Goal: Contribute content

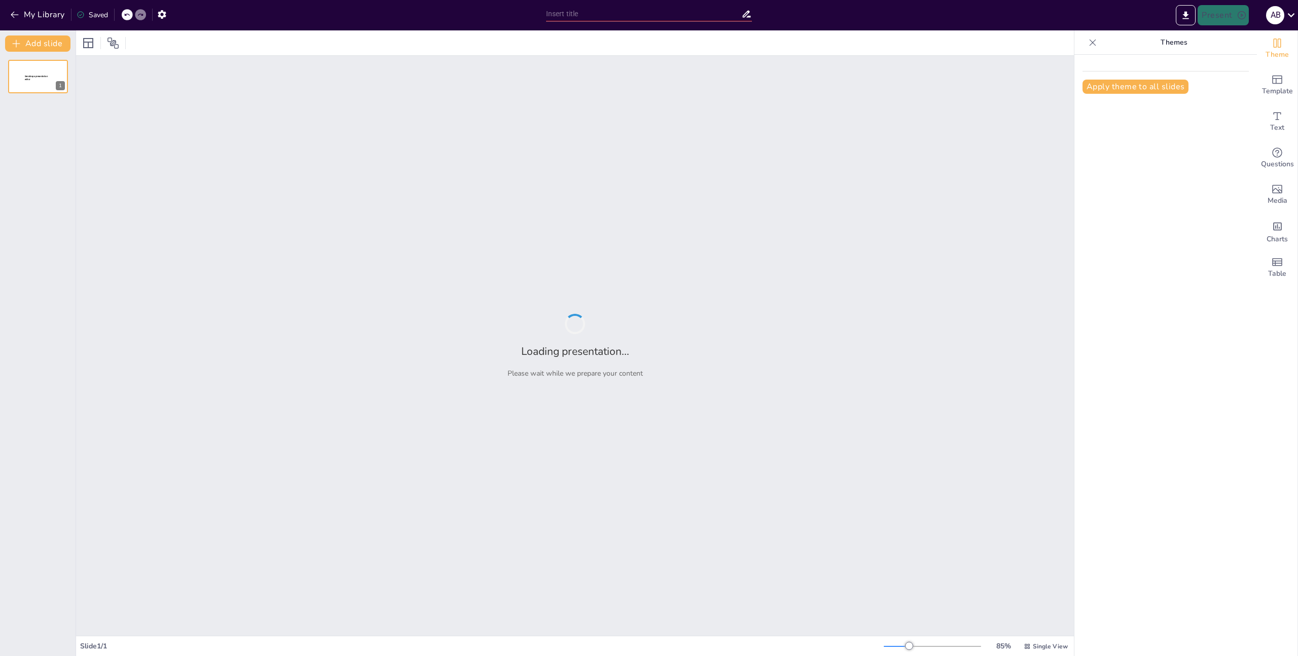
type input "Технології Active Directory: Взаємозв'язок LDAP та HTTP у системах аутентифікац…"
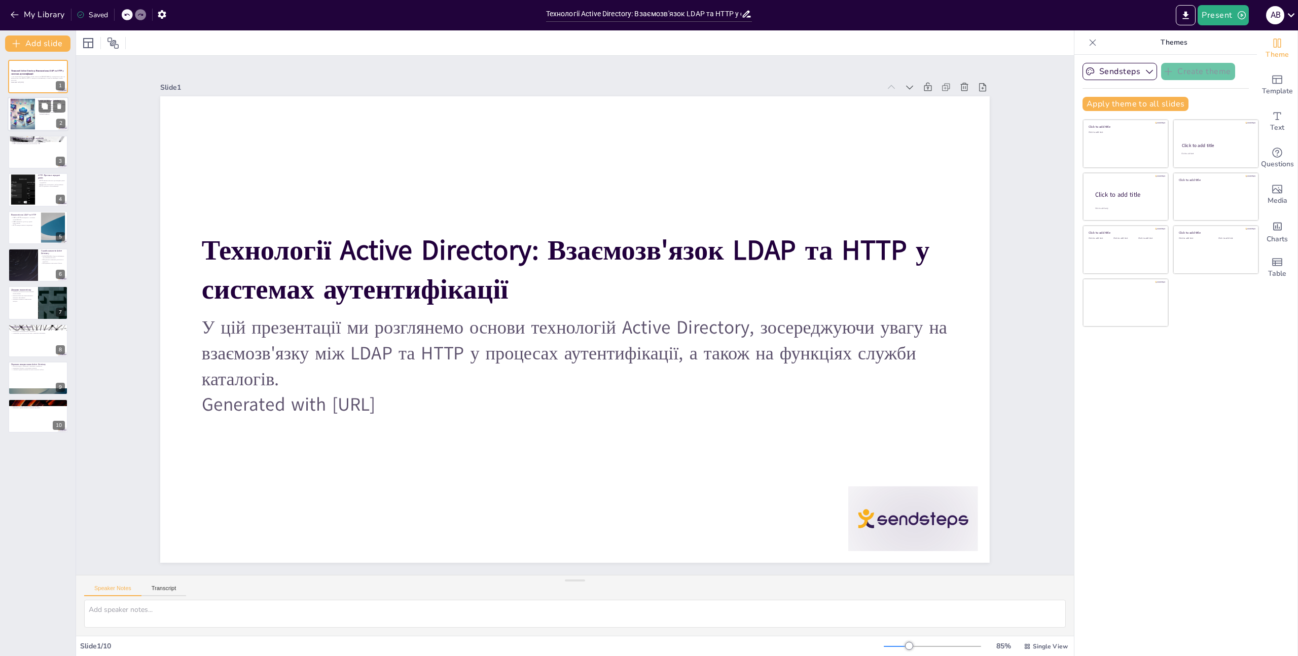
click at [25, 116] on div at bounding box center [22, 114] width 31 height 31
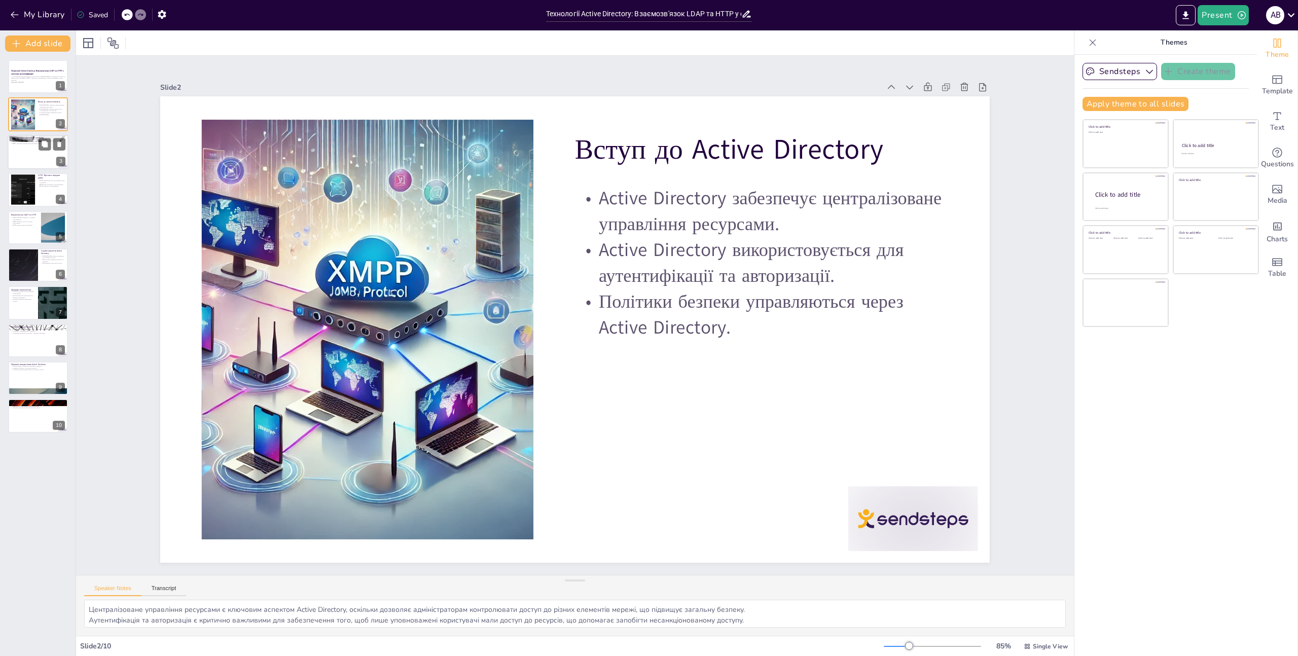
click at [32, 157] on div at bounding box center [38, 152] width 61 height 34
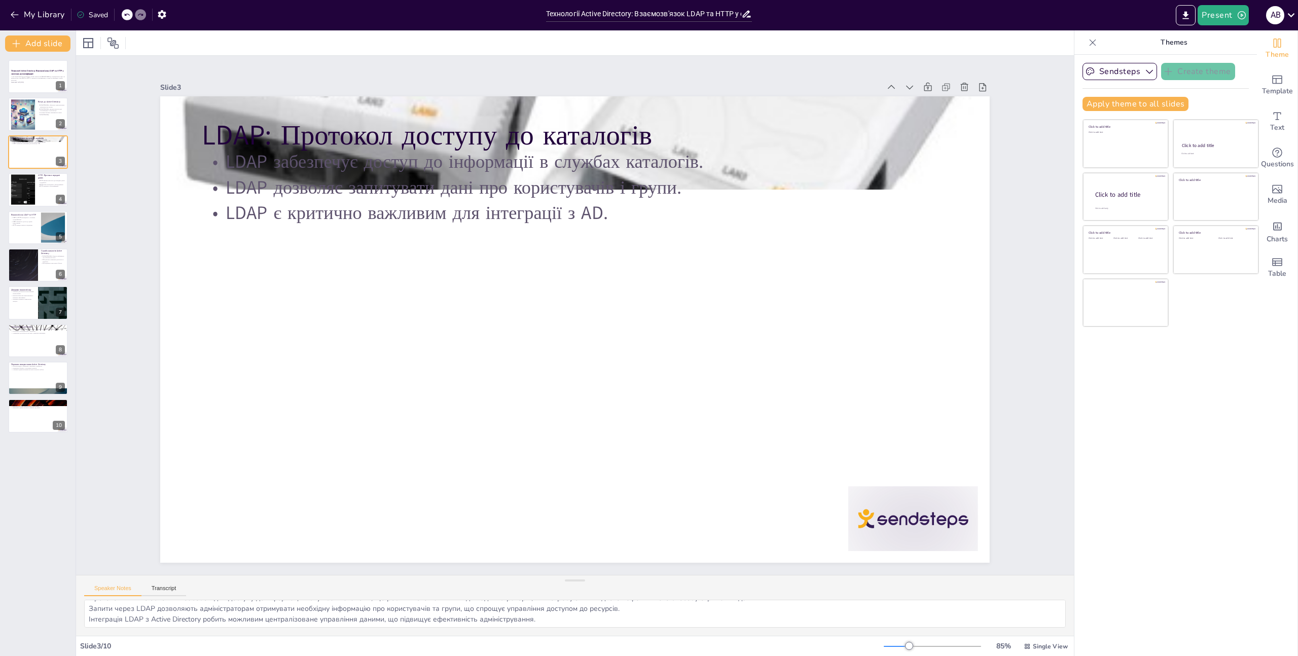
scroll to position [13, 0]
click at [31, 191] on div at bounding box center [22, 189] width 47 height 31
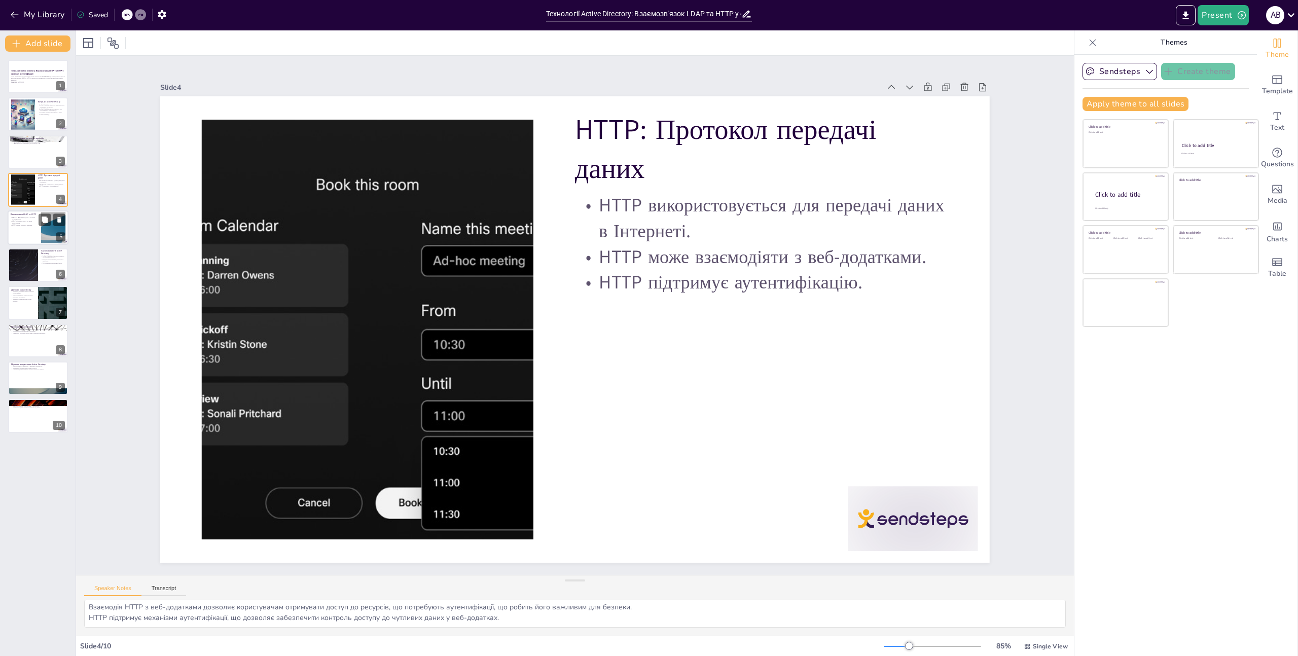
click at [43, 234] on div at bounding box center [53, 227] width 55 height 31
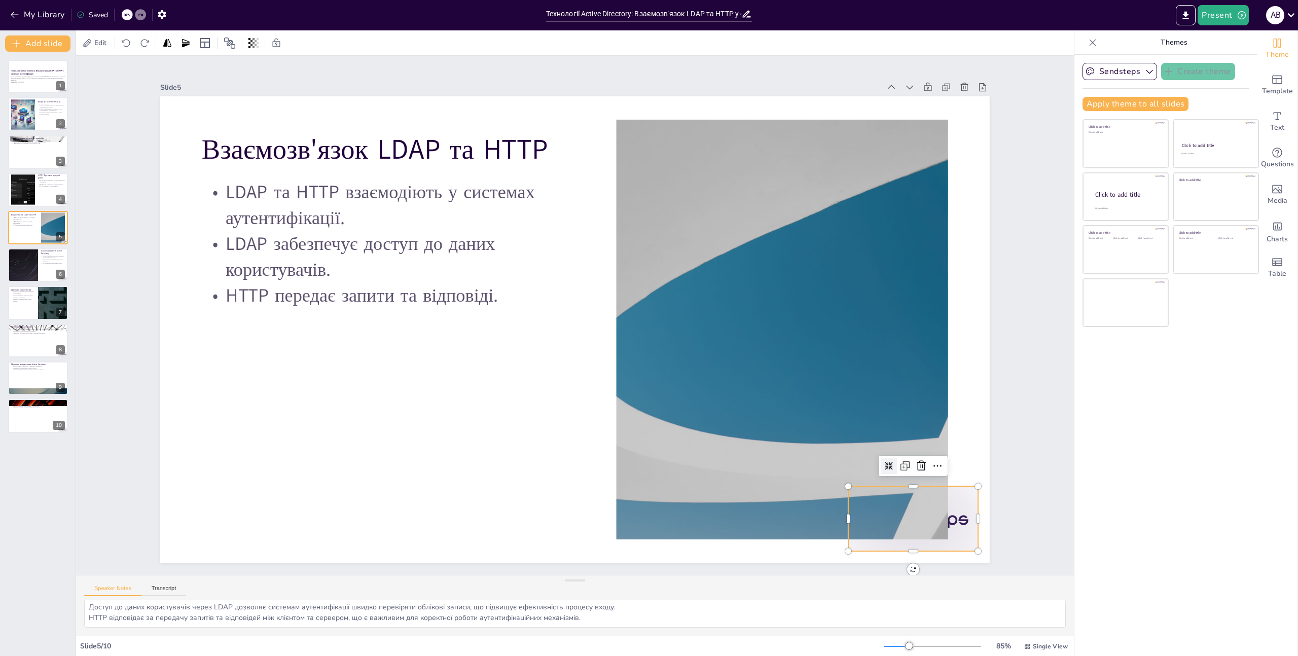
click at [934, 539] on div at bounding box center [864, 584] width 140 height 90
click at [455, 439] on div at bounding box center [575, 329] width 830 height 466
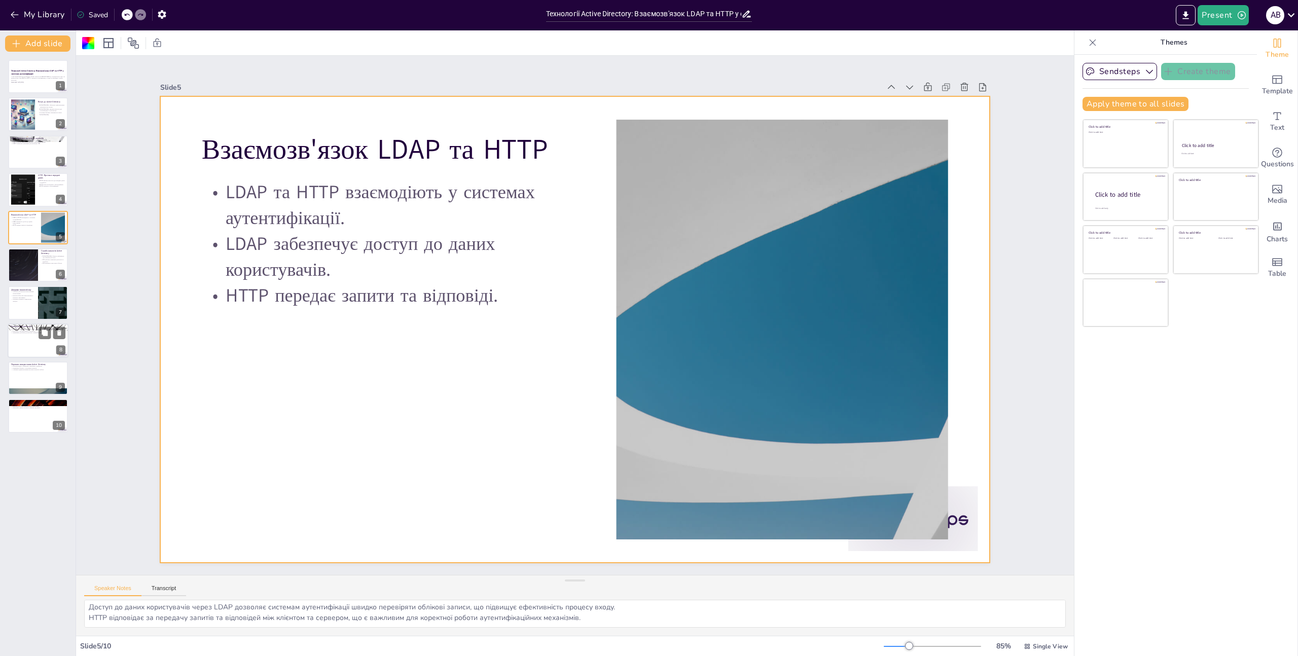
click at [38, 343] on div at bounding box center [38, 340] width 61 height 34
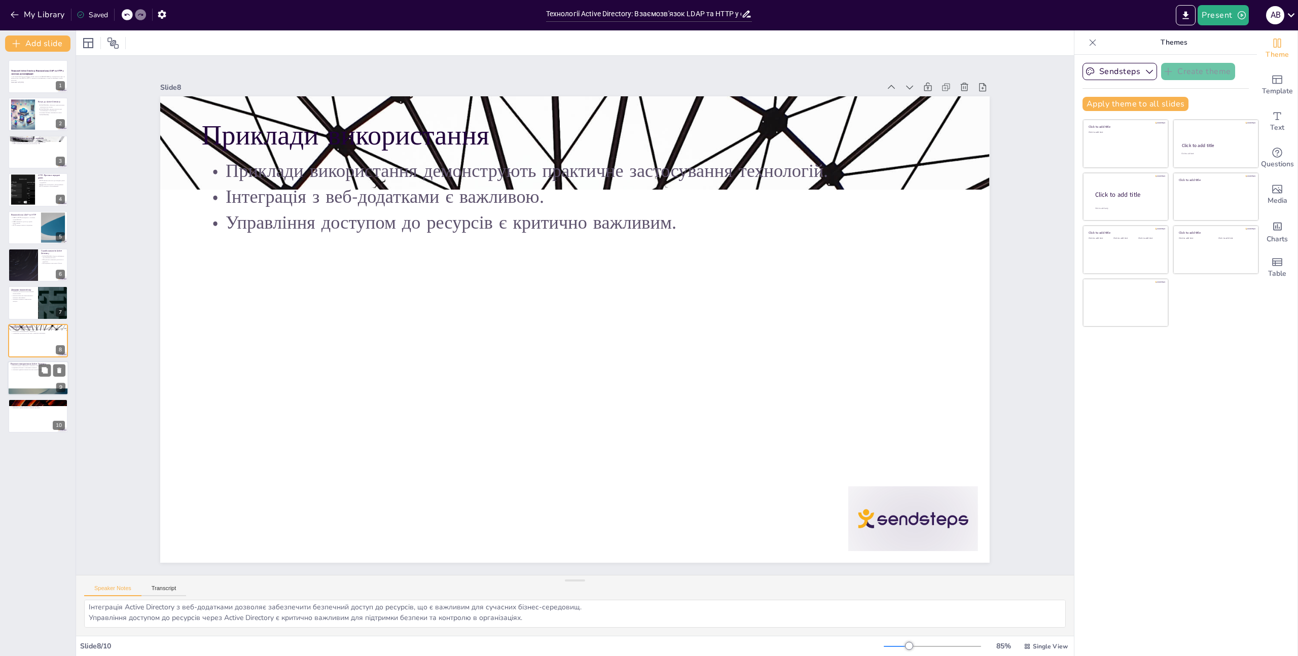
click at [26, 373] on div at bounding box center [38, 378] width 61 height 34
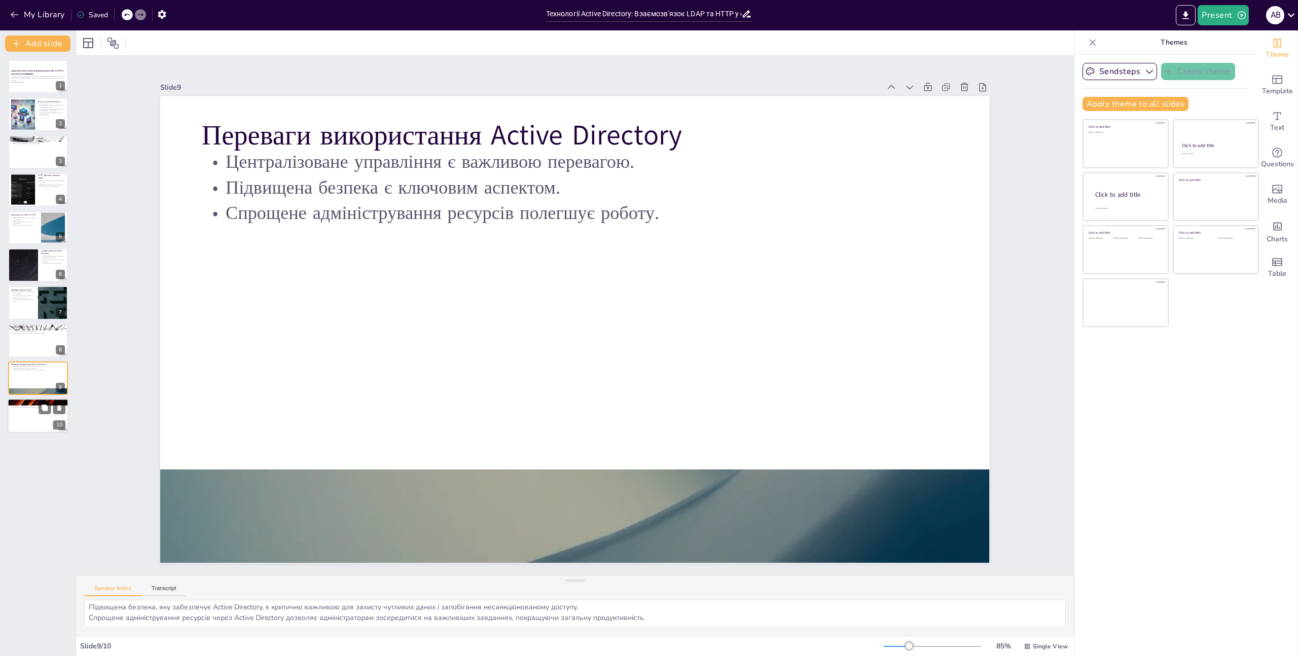
click at [33, 410] on div at bounding box center [38, 416] width 61 height 34
type textarea "Розуміння важливості цих технологій є критично важливим для студентів, які навч…"
